Goal: Task Accomplishment & Management: Manage account settings

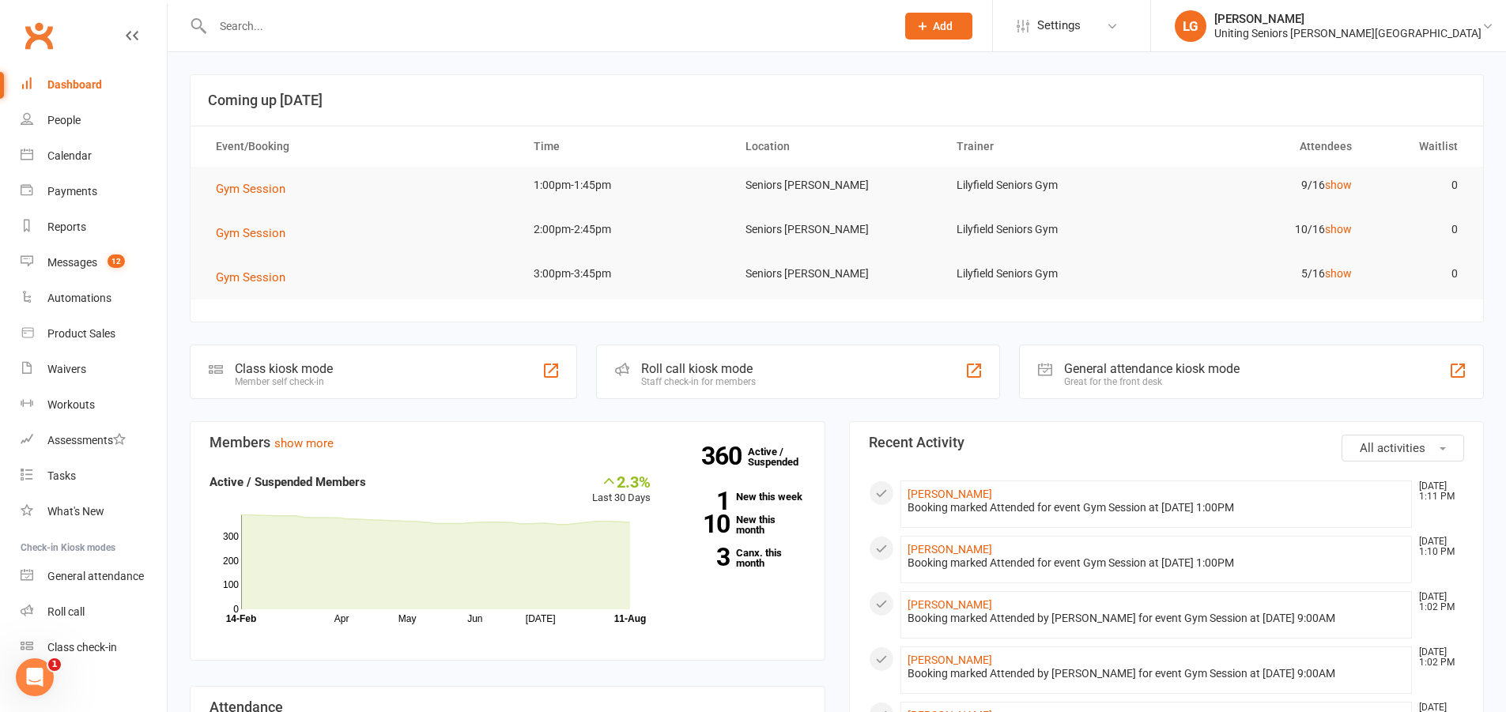
click at [264, 26] on input "text" at bounding box center [546, 26] width 677 height 22
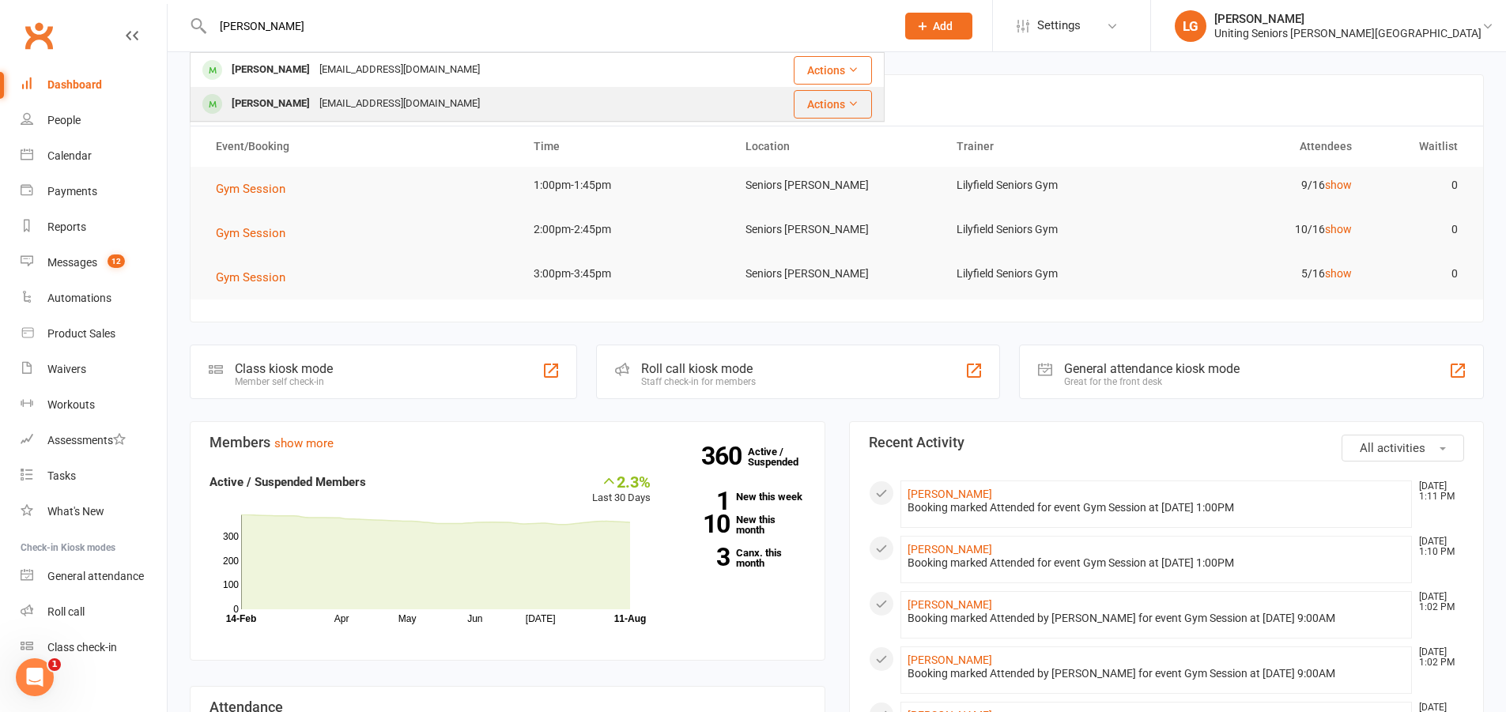
type input "[PERSON_NAME]"
click at [266, 110] on div "[PERSON_NAME]" at bounding box center [271, 104] width 88 height 23
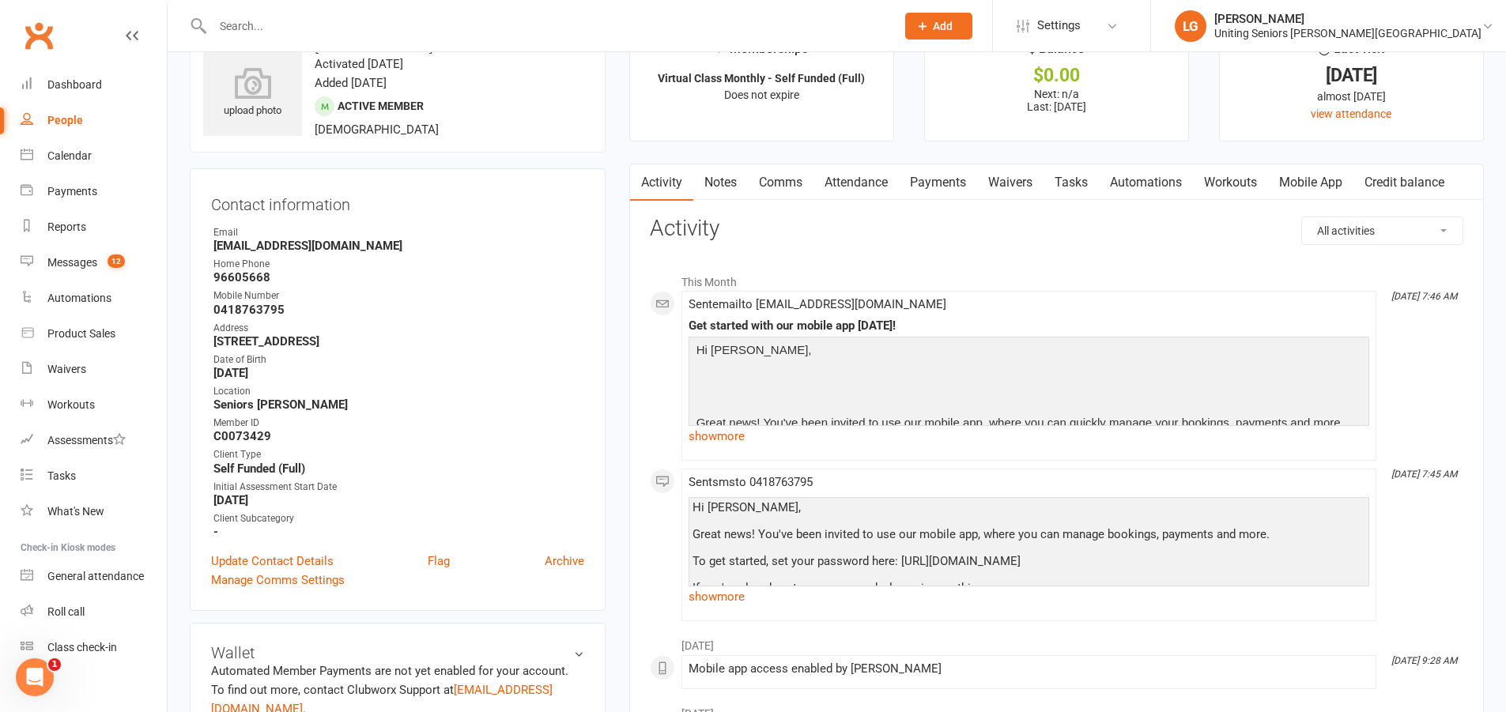
scroll to position [79, 0]
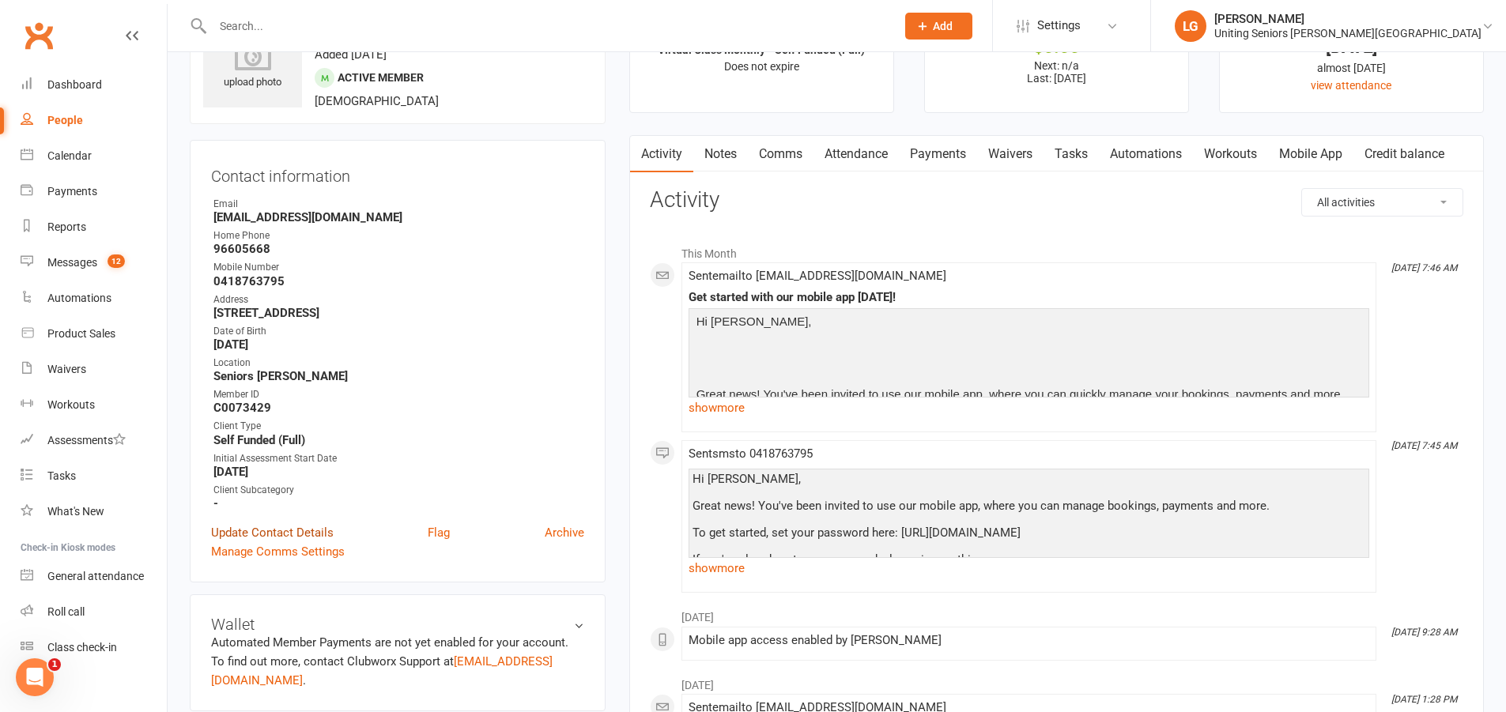
click at [305, 535] on link "Update Contact Details" at bounding box center [272, 532] width 123 height 19
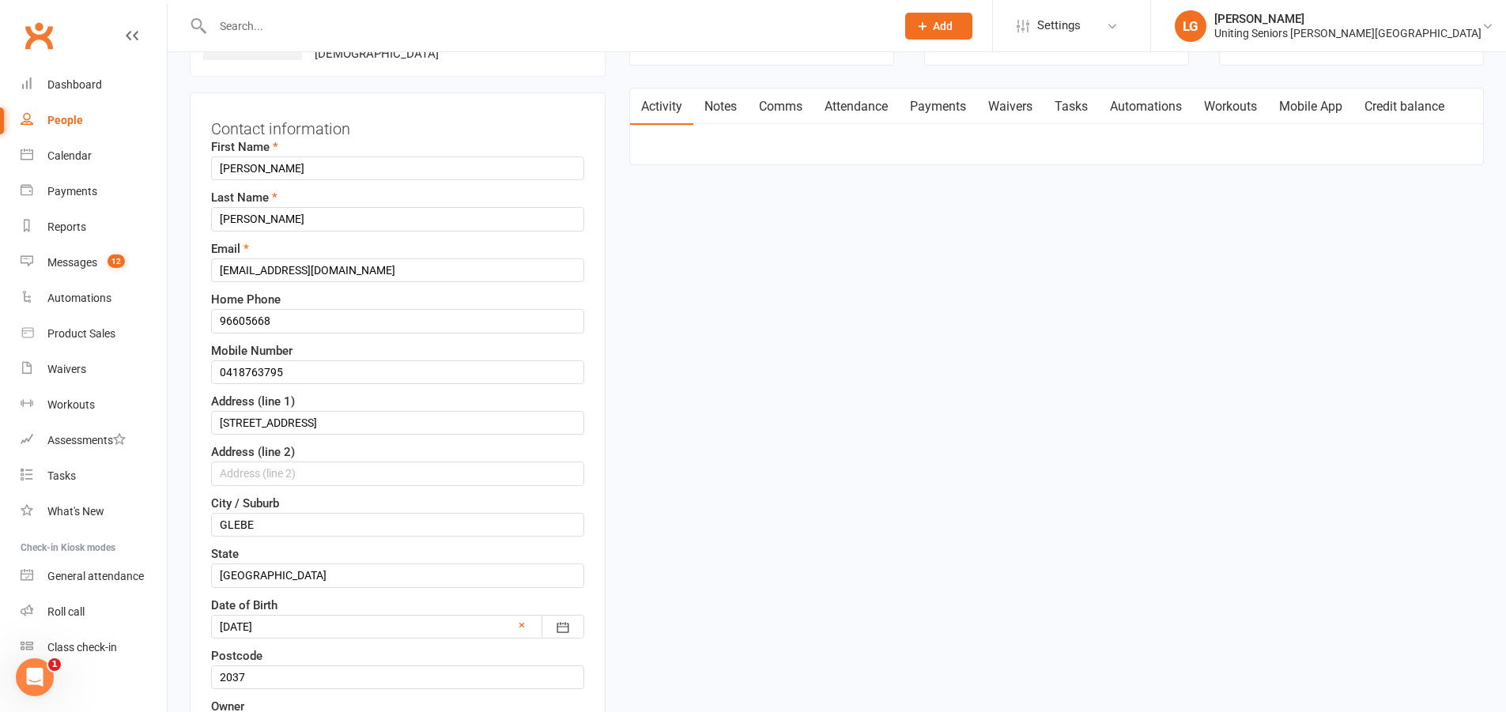
scroll to position [153, 0]
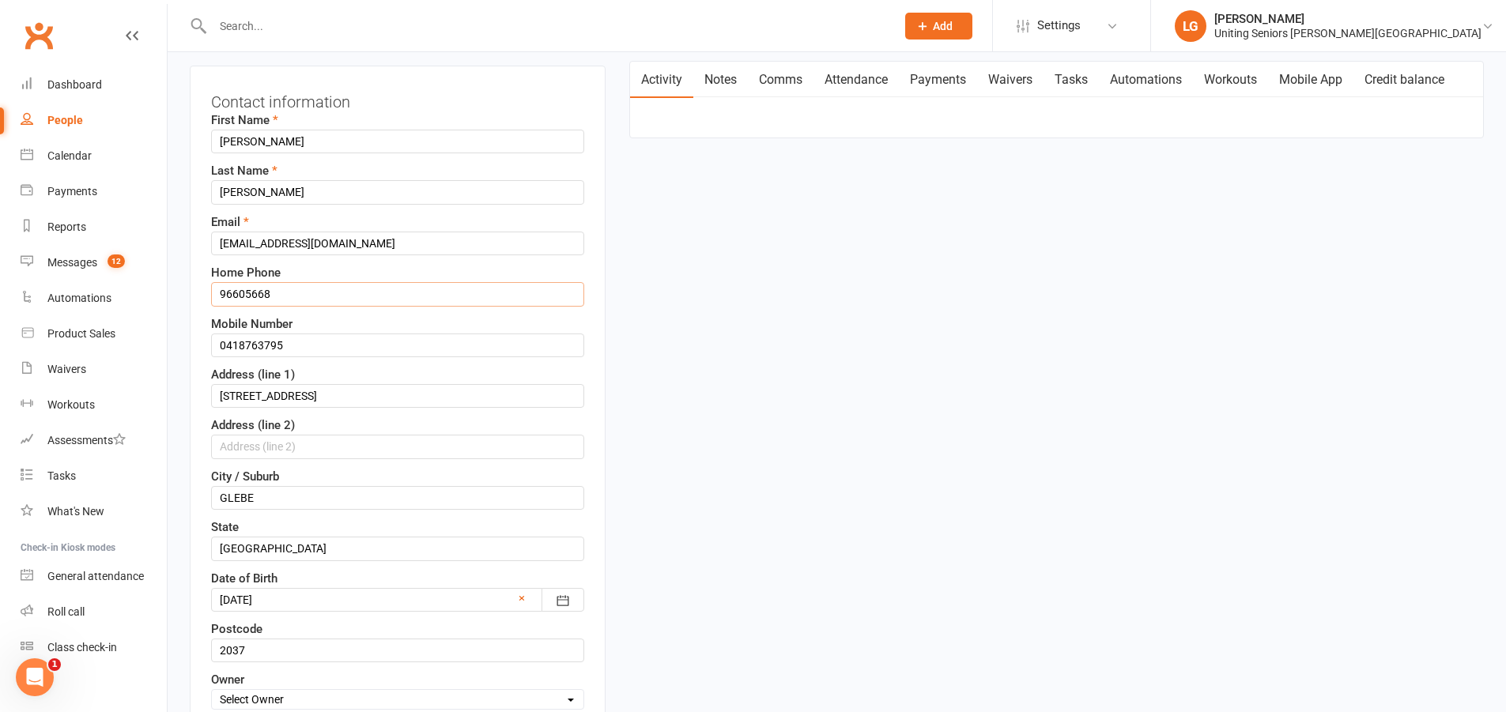
drag, startPoint x: 248, startPoint y: 295, endPoint x: 214, endPoint y: 294, distance: 33.2
click at [214, 294] on input "96605668" at bounding box center [397, 294] width 373 height 24
drag, startPoint x: 303, startPoint y: 398, endPoint x: 71, endPoint y: 387, distance: 231.9
paste input "[STREET_ADDRESS]"
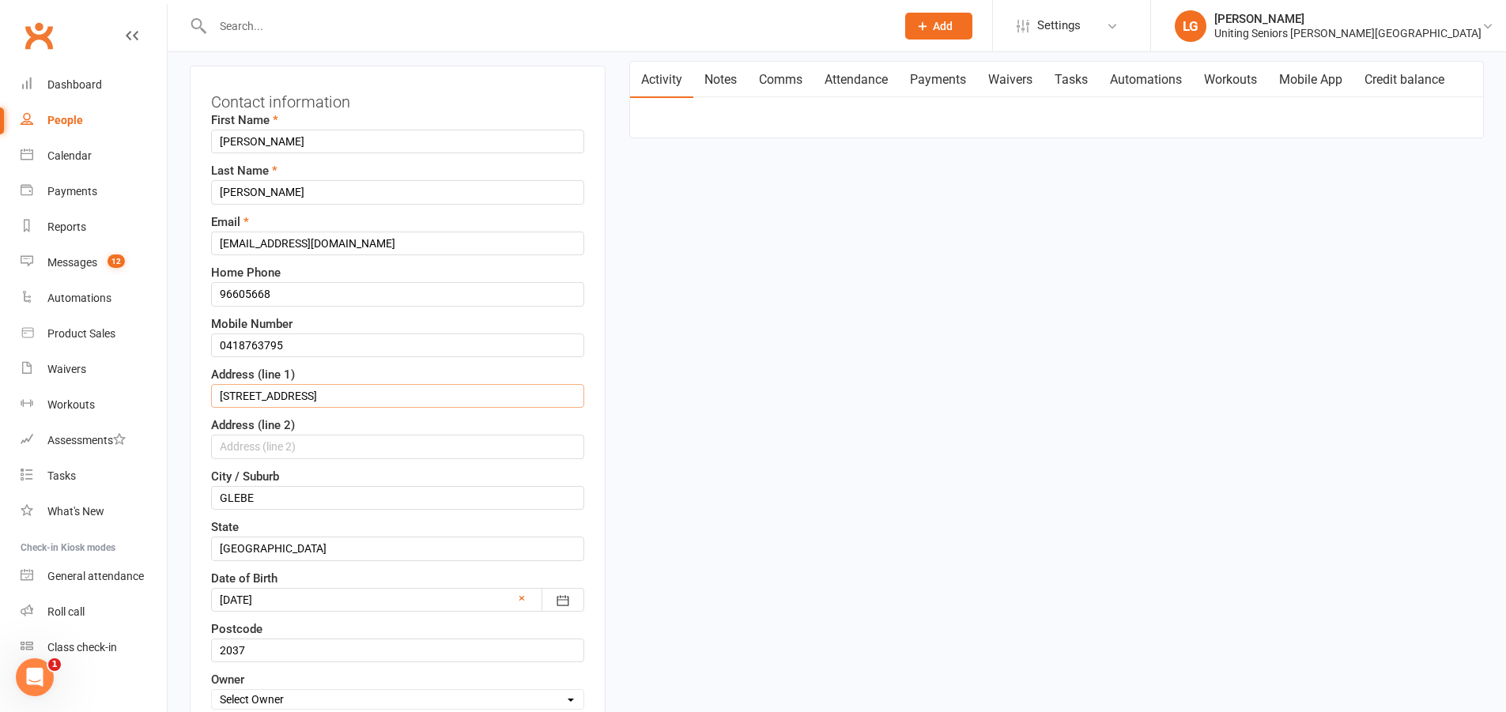
type input "[STREET_ADDRESS]"
click at [263, 500] on input "GLEBE" at bounding box center [397, 498] width 373 height 24
click at [243, 497] on input "GLEBE" at bounding box center [397, 498] width 373 height 24
type input "Camperdown"
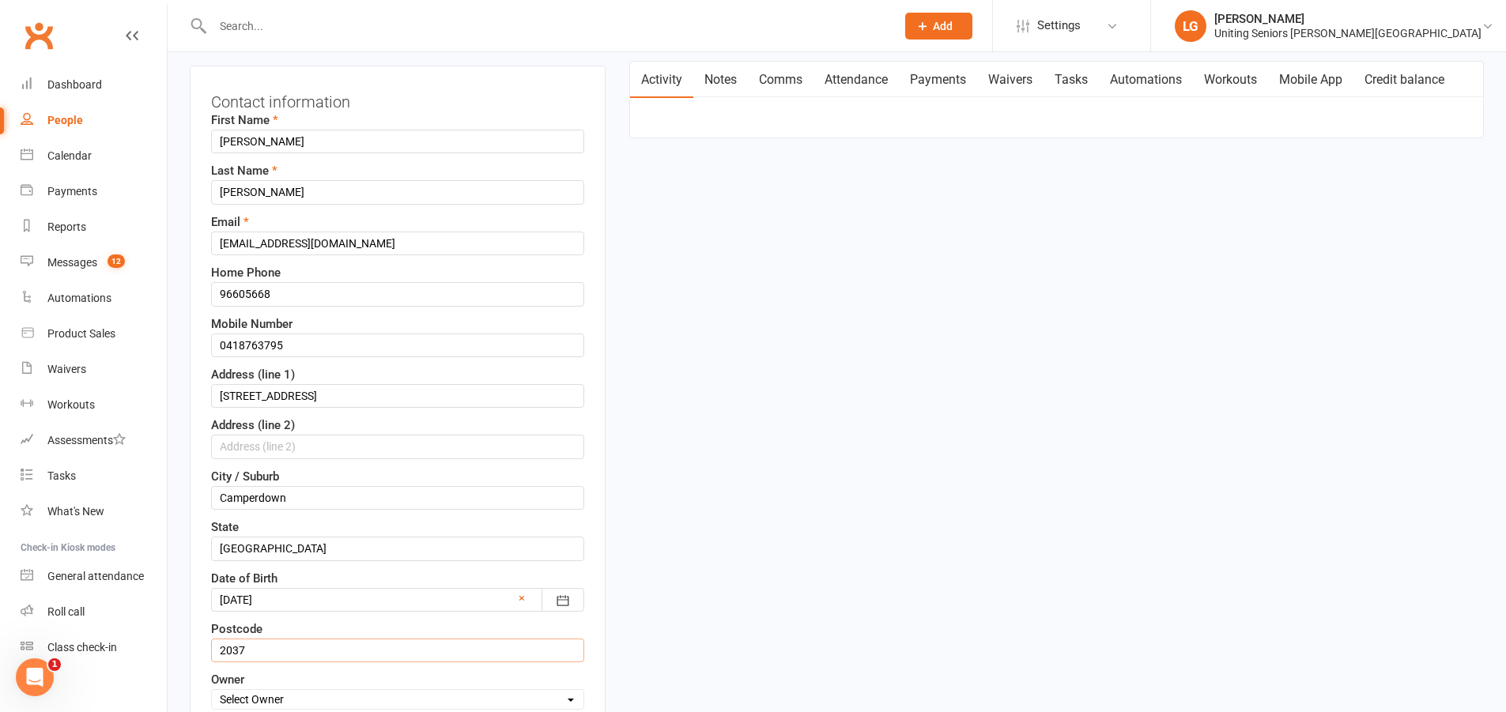
click at [267, 655] on input "2037" at bounding box center [397, 651] width 373 height 24
type input "2050"
click at [599, 612] on div "Contact information First Name [PERSON_NAME] Last Name [PERSON_NAME] Email [EMA…" at bounding box center [398, 547] width 416 height 962
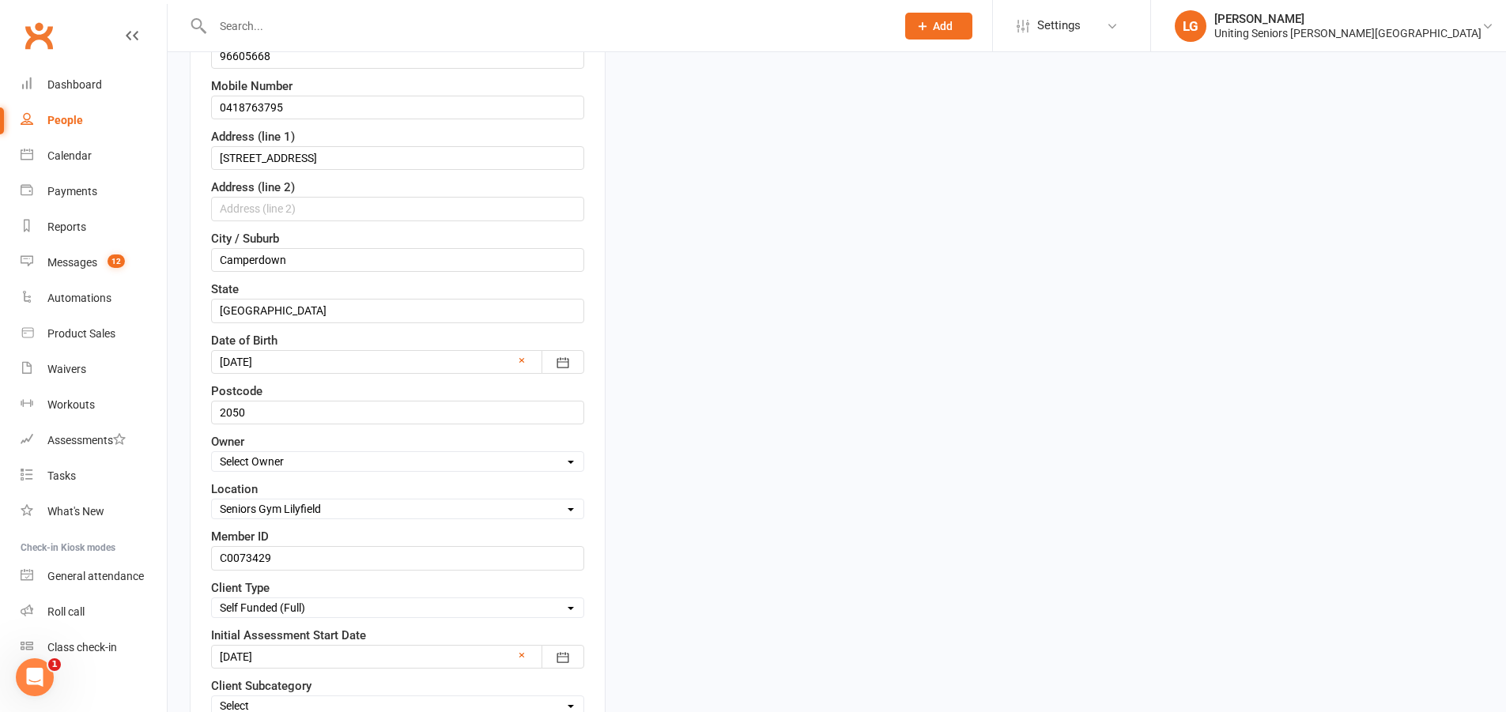
scroll to position [470, 0]
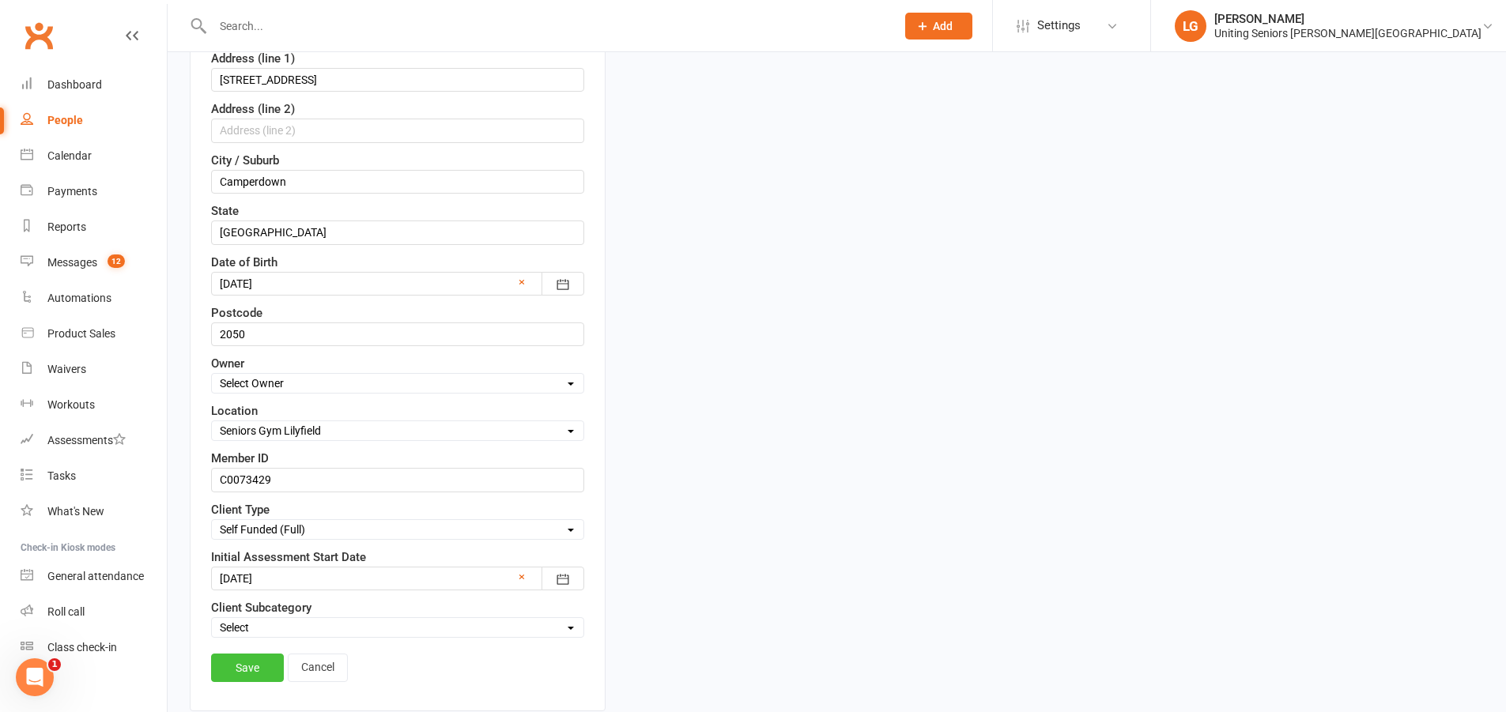
click at [244, 667] on link "Save" at bounding box center [247, 668] width 73 height 28
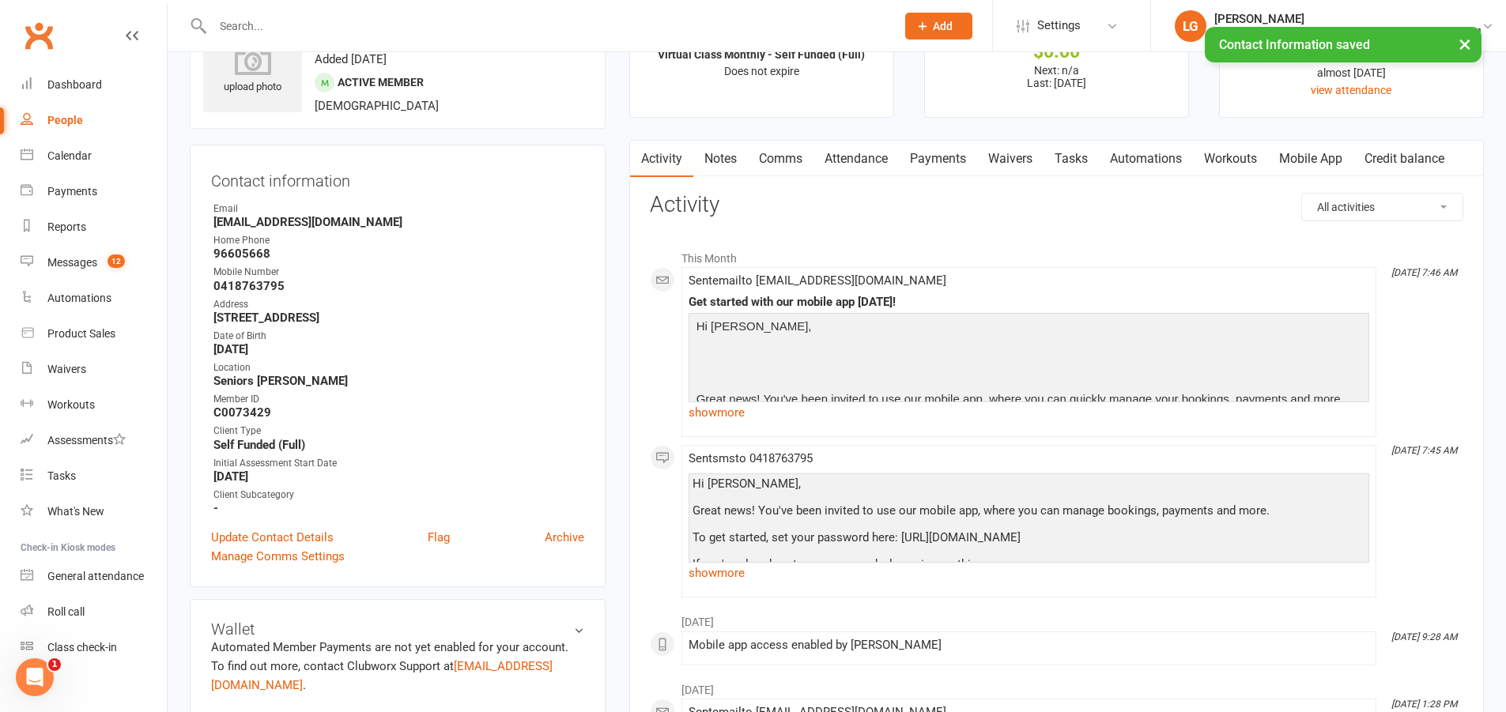
scroll to position [0, 0]
